Goal: Information Seeking & Learning: Compare options

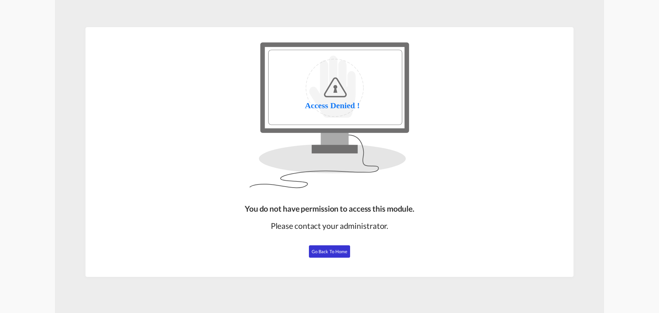
click at [331, 255] on button "Go Back to Home" at bounding box center [329, 251] width 41 height 12
